Goal: Task Accomplishment & Management: Complete application form

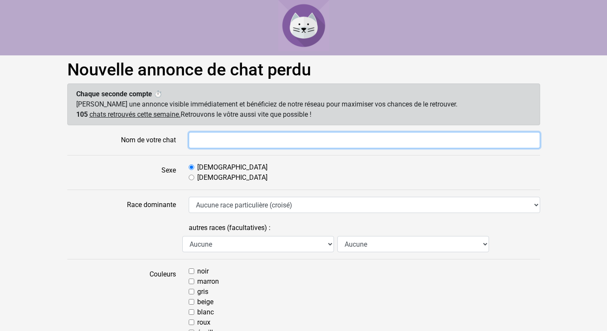
click at [234, 140] on input "Nom de votre chat" at bounding box center [364, 140] width 351 height 16
type input "Willy"
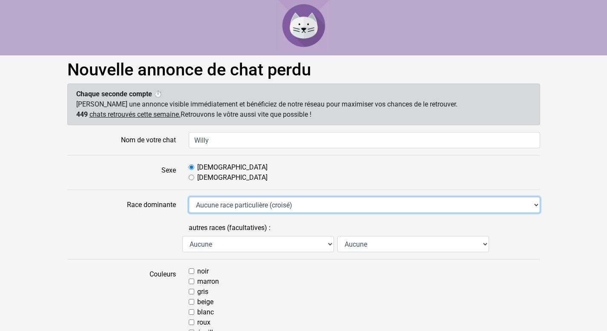
click at [244, 204] on select "Aucune race particulière (croisé) Abyssin Américain à poil dur American Bobtail…" at bounding box center [364, 205] width 351 height 16
select select "24"
click at [189, 197] on select "Aucune race particulière (croisé) Abyssin Américain à poil dur American Bobtail…" at bounding box center [364, 205] width 351 height 16
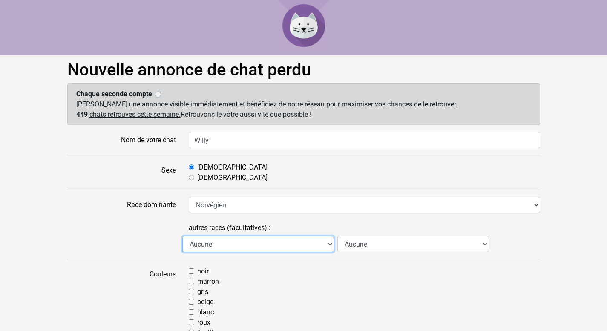
click at [269, 241] on select "Aucune Abyssin Américain à poil dur American Bobtail American Shorthair Angora …" at bounding box center [258, 244] width 152 height 16
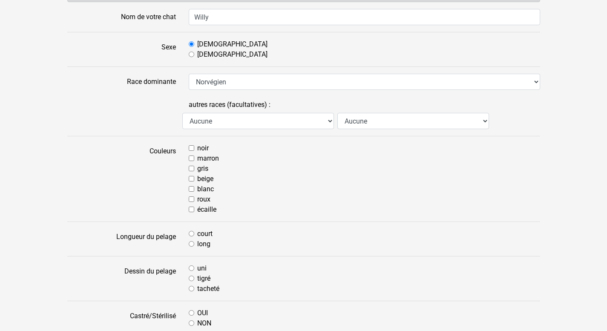
scroll to position [124, 0]
click at [206, 197] on label "roux" at bounding box center [203, 198] width 13 height 10
click at [194, 197] on input "roux" at bounding box center [192, 198] width 6 height 6
checkbox input "true"
click at [193, 187] on input "blanc" at bounding box center [192, 188] width 6 height 6
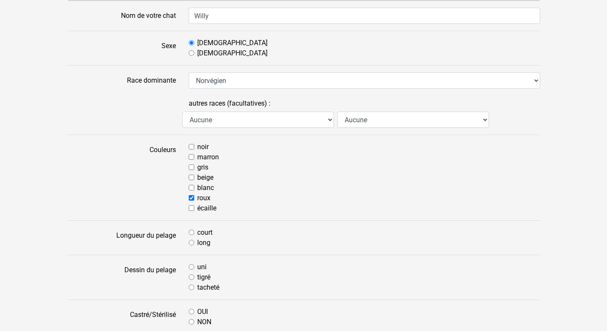
checkbox input "true"
click at [200, 244] on label "long" at bounding box center [203, 243] width 13 height 10
click at [194, 244] on input "long" at bounding box center [192, 243] width 6 height 6
radio input "true"
click at [193, 230] on input "court" at bounding box center [192, 233] width 6 height 6
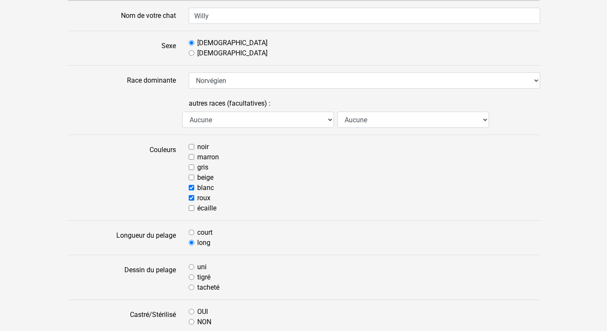
radio input "true"
click at [193, 243] on input "long" at bounding box center [192, 243] width 6 height 6
radio input "true"
click at [199, 276] on label "tigré" at bounding box center [203, 277] width 13 height 10
click at [194, 276] on input "tigré" at bounding box center [192, 277] width 6 height 6
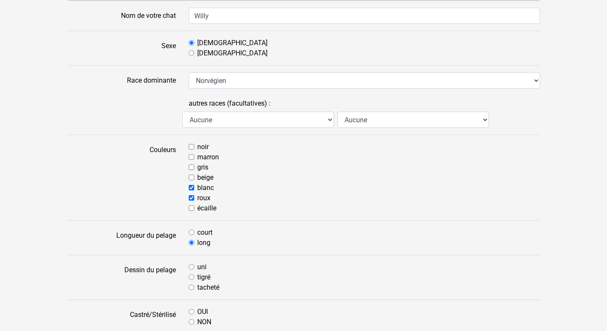
radio input "true"
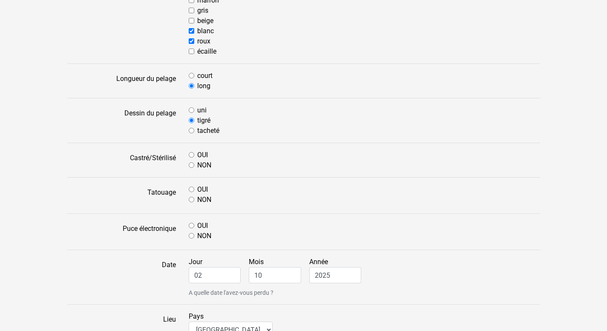
scroll to position [282, 0]
click at [204, 152] on label "OUI" at bounding box center [202, 154] width 11 height 10
click at [194, 152] on input "OUI" at bounding box center [192, 154] width 6 height 6
radio input "true"
click at [205, 189] on label "OUI" at bounding box center [202, 189] width 11 height 10
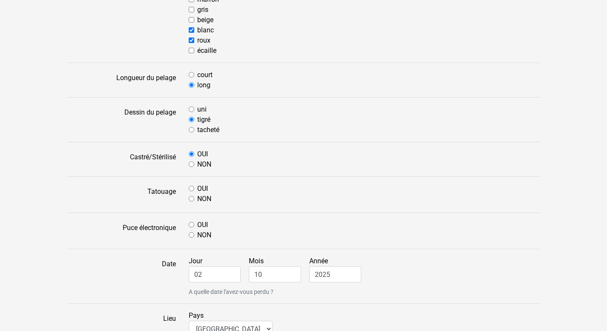
click at [194, 189] on input "OUI" at bounding box center [192, 189] width 6 height 6
radio input "true"
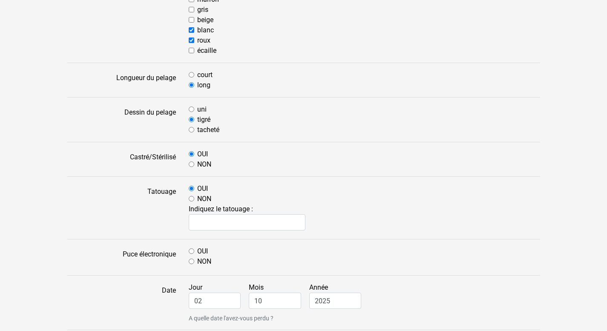
click at [198, 198] on label "NON" at bounding box center [204, 199] width 14 height 10
click at [194, 198] on input "NON" at bounding box center [192, 199] width 6 height 6
radio input "true"
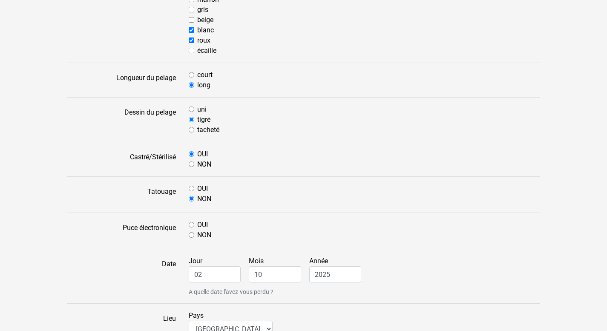
click at [205, 222] on label "OUI" at bounding box center [202, 225] width 11 height 10
click at [194, 222] on input "OUI" at bounding box center [192, 225] width 6 height 6
radio input "true"
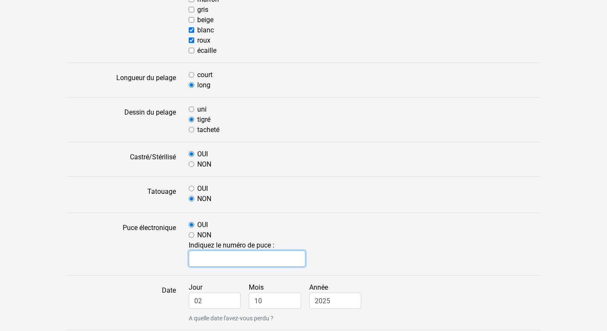
click at [210, 259] on input "text" at bounding box center [247, 258] width 117 height 16
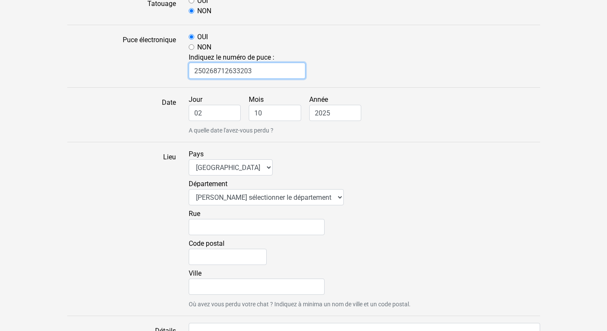
scroll to position [470, 0]
type input "250268712633203"
click at [218, 114] on input "02" at bounding box center [215, 112] width 52 height 16
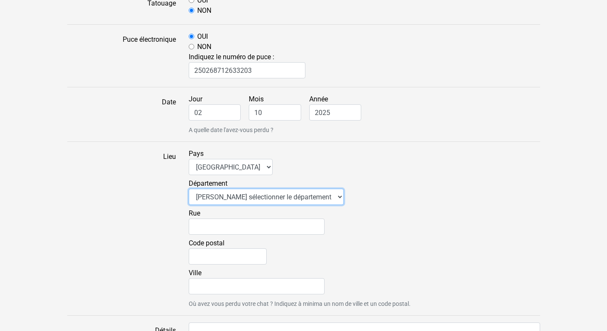
click at [311, 199] on select "Veuillez sélectionner le département 01 - Ain 02 - Aisne 03 - Allier 04 - Alpes…" at bounding box center [266, 197] width 155 height 16
select select "44"
click at [189, 189] on select "Veuillez sélectionner le département 01 - Ain 02 - Aisne 03 - Allier 04 - Alpes…" at bounding box center [266, 197] width 155 height 16
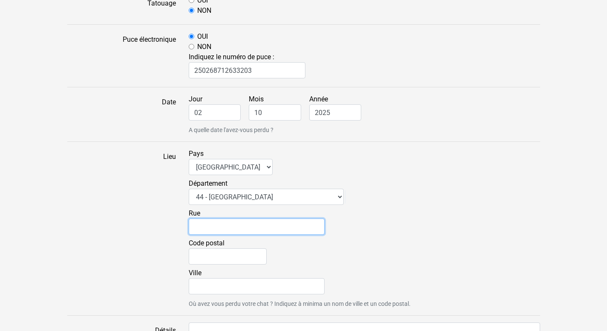
click at [242, 223] on input "Rue" at bounding box center [257, 227] width 136 height 16
type input "allée Simone Veil"
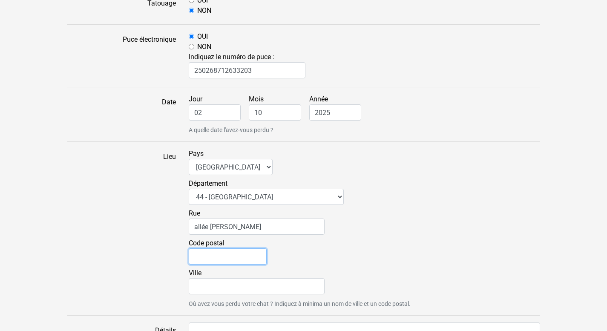
click at [237, 257] on input "Code postal" at bounding box center [228, 256] width 78 height 16
type input "44470"
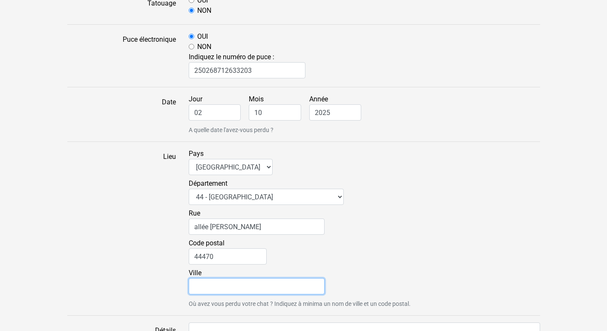
click at [229, 292] on input "Ville" at bounding box center [257, 286] width 136 height 16
type input "MAUVES SUR LOIRE"
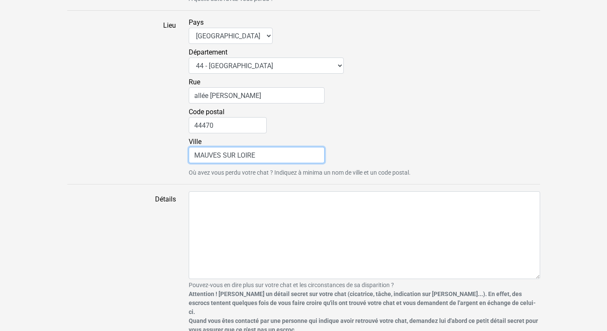
scroll to position [633, 0]
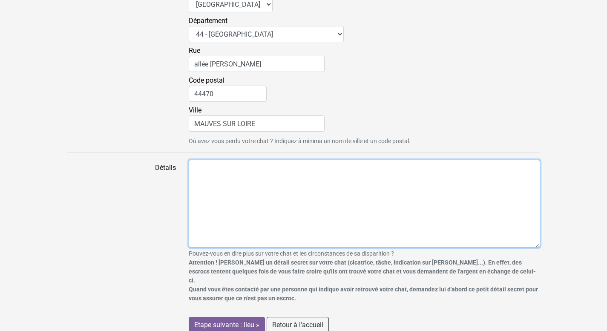
click at [323, 180] on textarea "Détails" at bounding box center [364, 204] width 351 height 88
click at [287, 170] on textarea "Détails" at bounding box center [364, 204] width 351 height 88
paste textarea "Bonjour, Willy reste souvent dehors, son poil est un peu moins long actuellemen…"
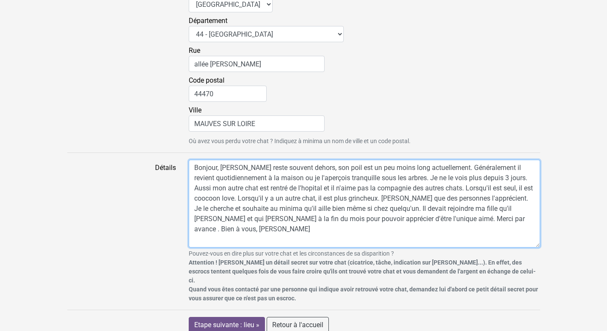
type textarea "Bonjour, Willy reste souvent dehors, son poil est un peu moins long actuellemen…"
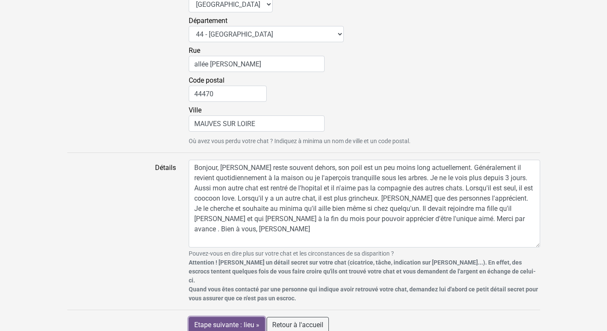
click at [239, 317] on input "Etape suivante : lieu »" at bounding box center [227, 325] width 76 height 16
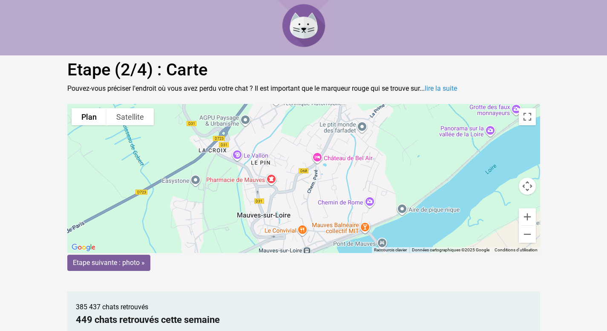
click at [301, 181] on gmp-advanced-marker at bounding box center [301, 181] width 0 height 0
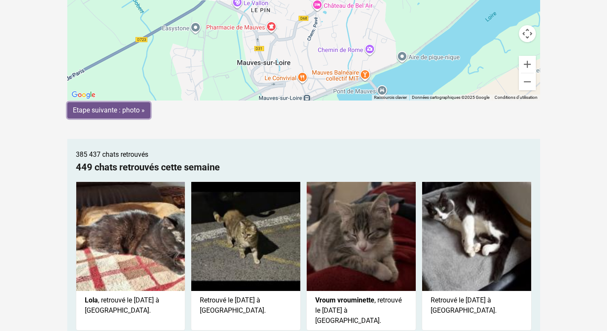
click at [117, 109] on input "Etape suivante : photo »" at bounding box center [108, 110] width 83 height 16
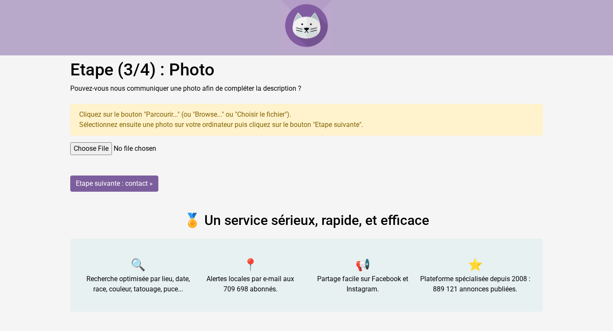
click at [107, 147] on input "file" at bounding box center [306, 148] width 473 height 13
type input "C:\fakepath\IMG_6864.jpg"
click at [131, 185] on input "Etape suivante : contact »" at bounding box center [114, 184] width 88 height 16
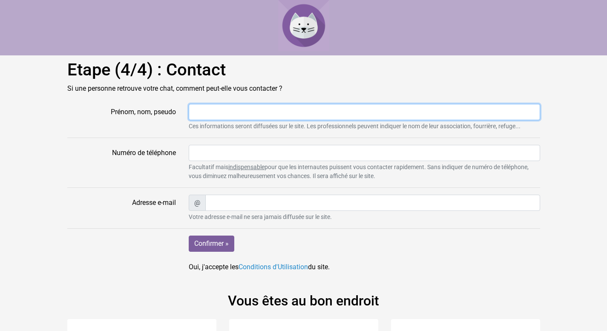
click at [228, 111] on input "Prénom, nom, pseudo" at bounding box center [364, 112] width 351 height 16
type input "delphe"
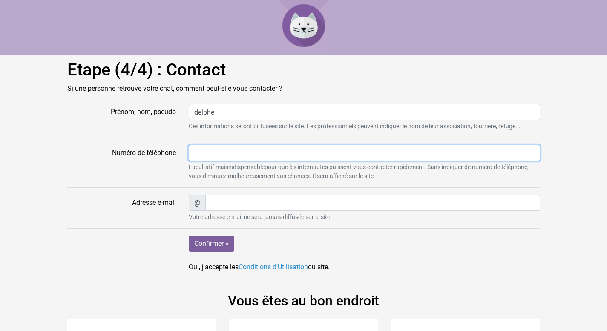
click at [235, 149] on input "Numéro de téléphone" at bounding box center [364, 153] width 351 height 16
type input "0770113478"
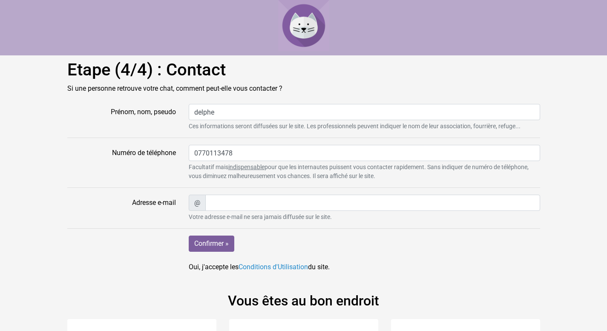
type input "delphe.com@gmail.com"
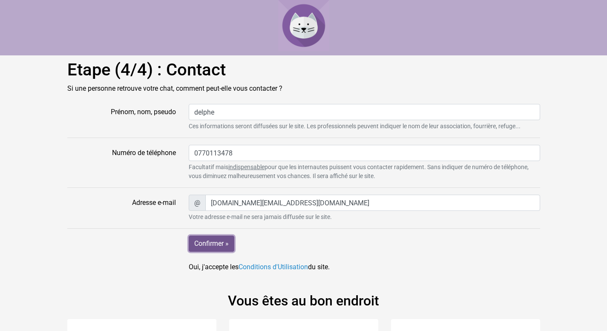
click at [209, 242] on input "Confirmer »" at bounding box center [212, 244] width 46 height 16
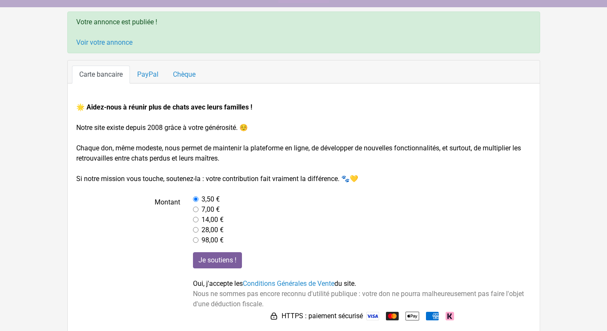
scroll to position [56, 0]
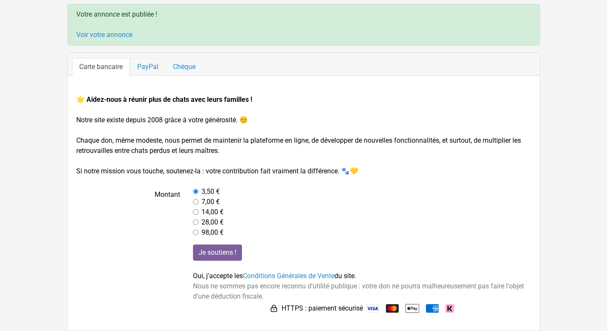
click at [151, 66] on link "PayPal" at bounding box center [148, 67] width 36 height 18
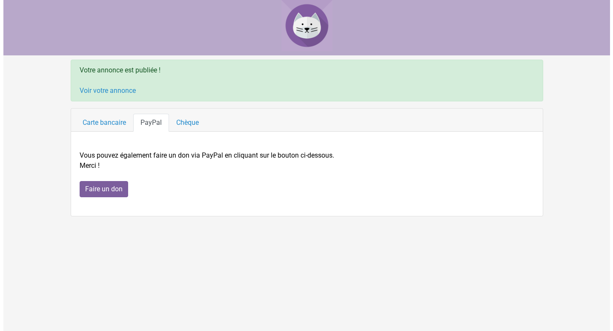
scroll to position [0, 0]
click at [114, 189] on input "Faire un don" at bounding box center [103, 189] width 49 height 16
